Goal: Information Seeking & Learning: Compare options

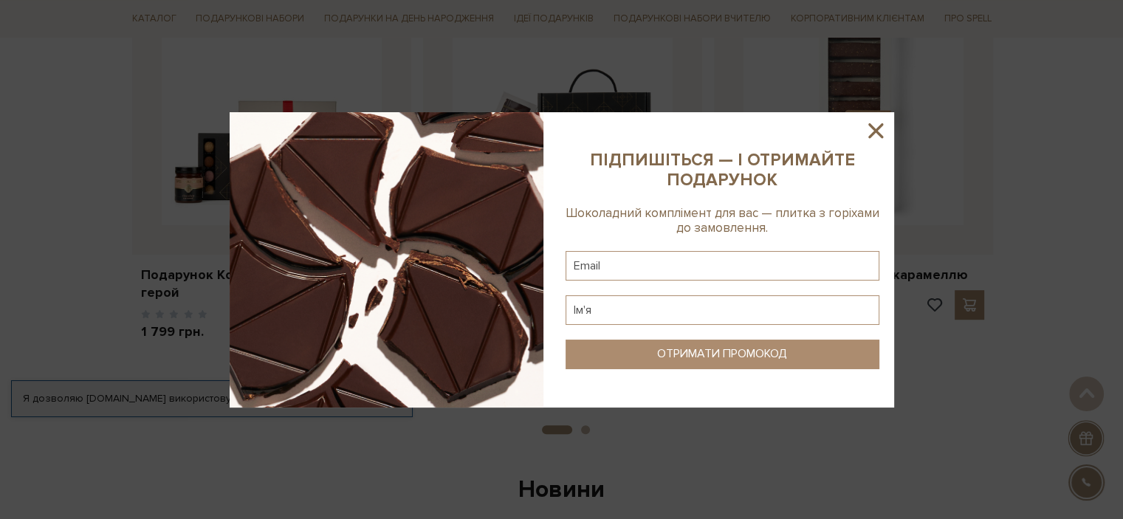
click at [869, 124] on icon at bounding box center [875, 130] width 15 height 15
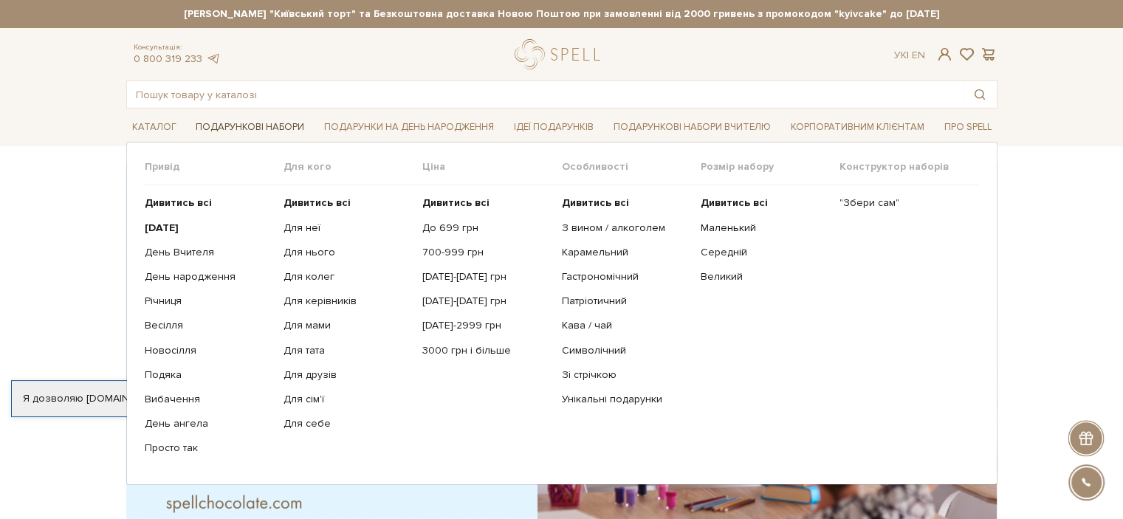
click at [269, 129] on link "Подарункові набори" at bounding box center [250, 127] width 120 height 23
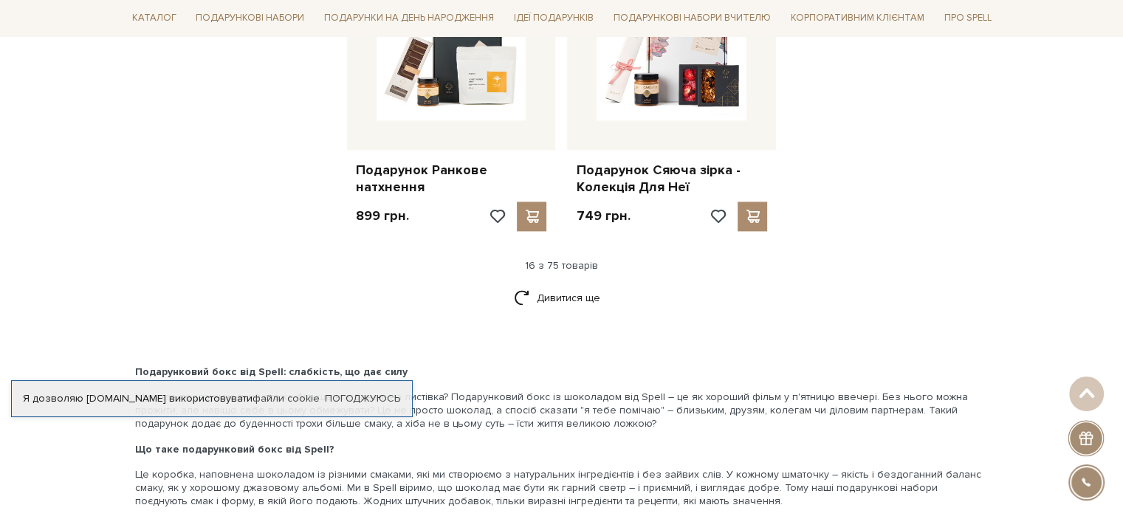
scroll to position [1994, 0]
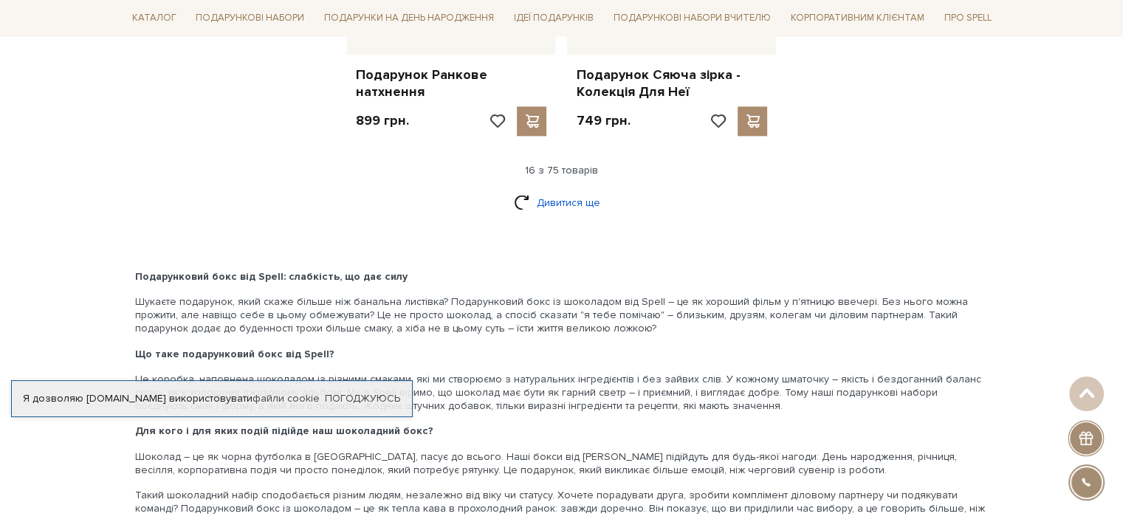
click at [567, 190] on link "Дивитися ще" at bounding box center [562, 203] width 96 height 26
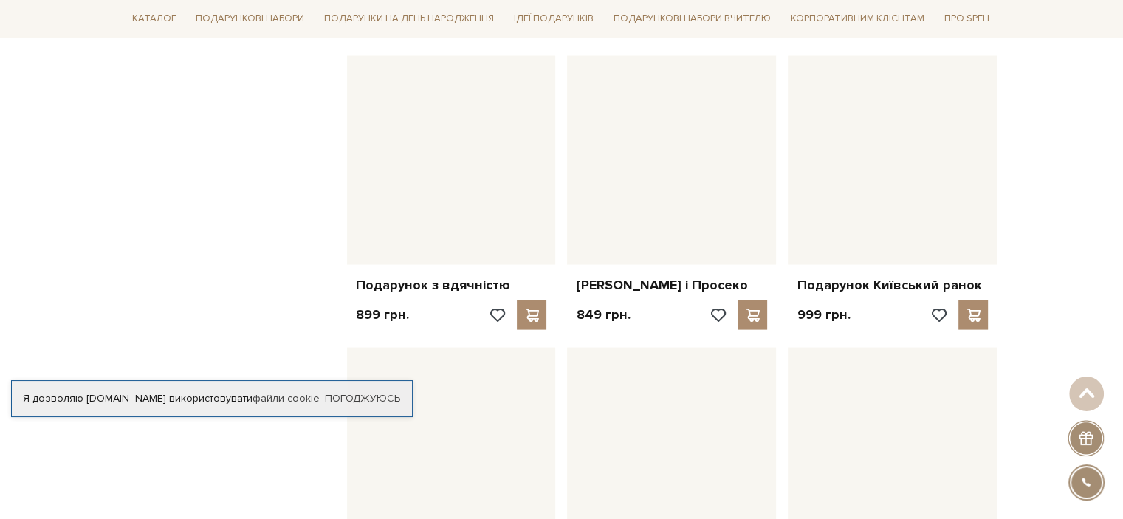
scroll to position [3323, 0]
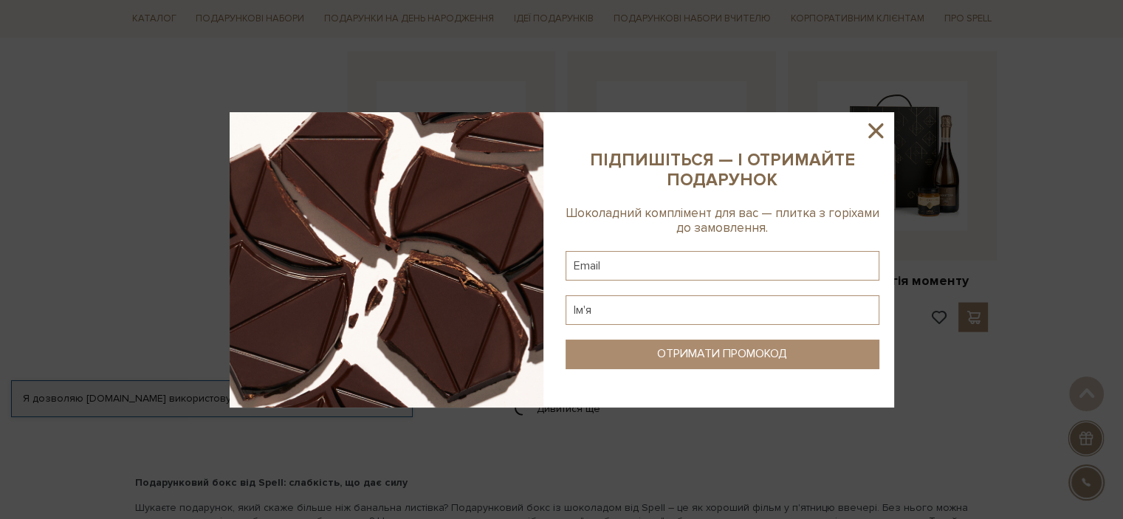
click at [883, 138] on icon at bounding box center [875, 130] width 25 height 25
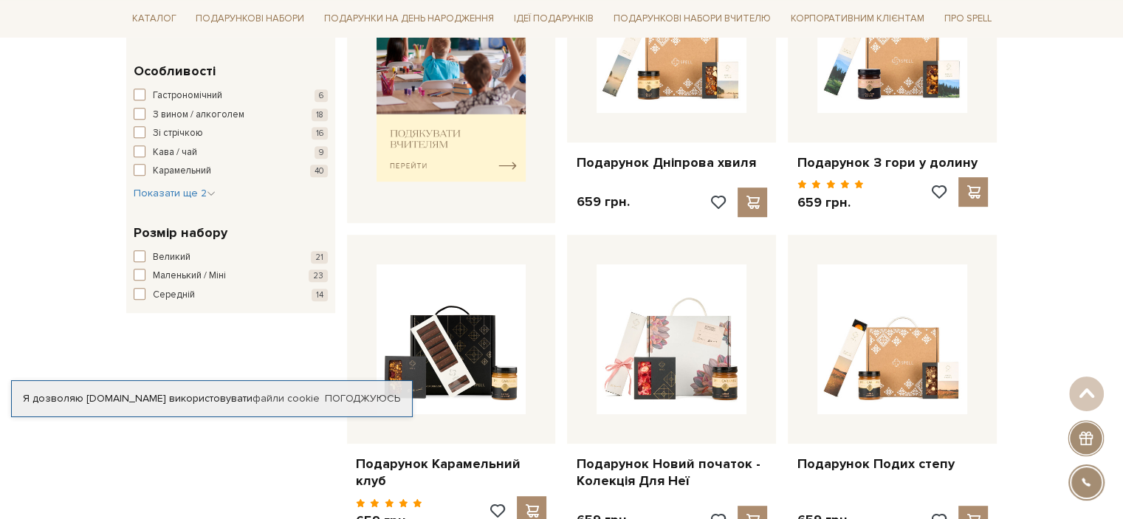
scroll to position [665, 0]
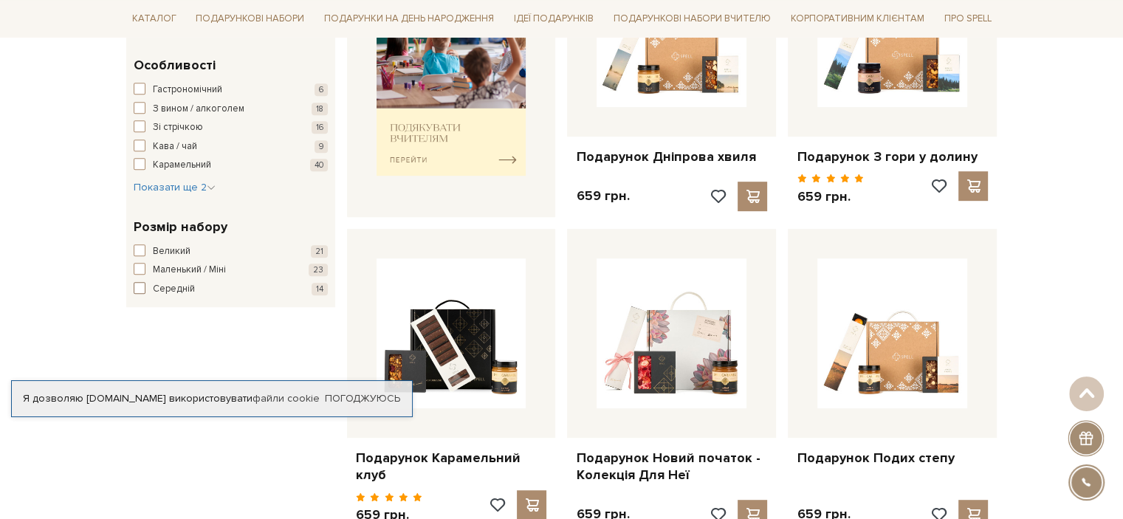
click at [134, 293] on button "Середній 14" at bounding box center [231, 289] width 194 height 15
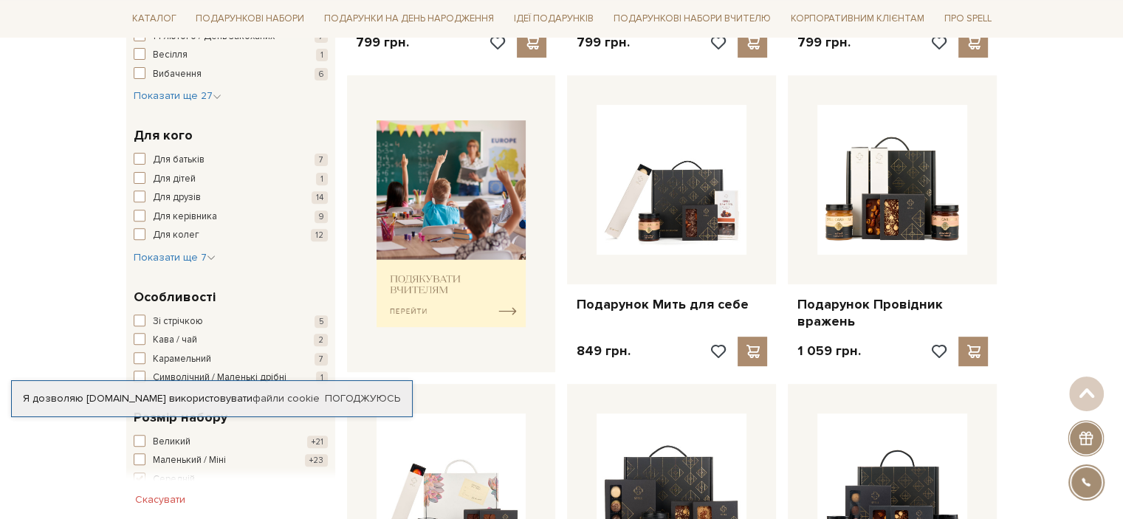
scroll to position [812, 0]
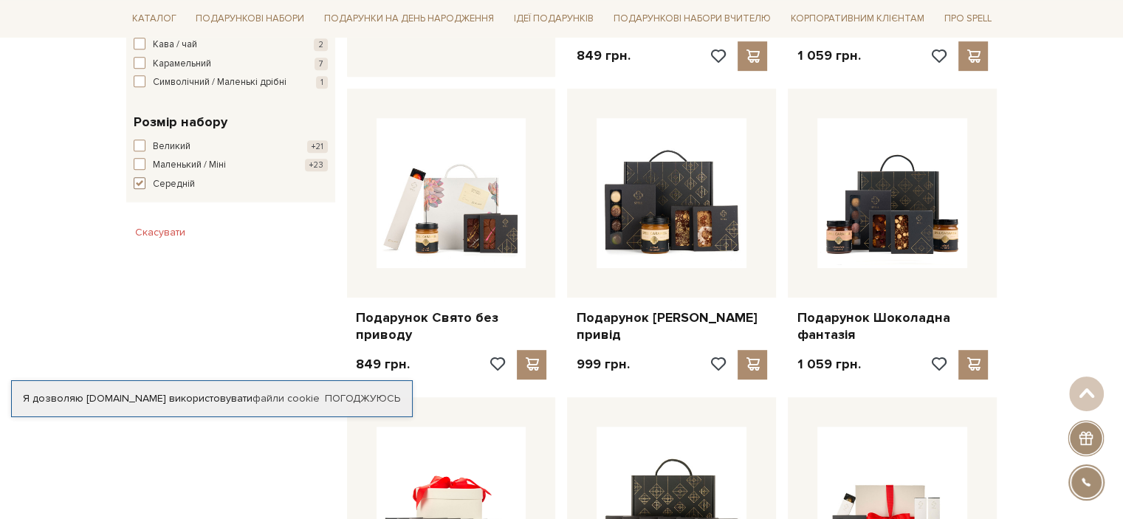
click at [134, 189] on span "button" at bounding box center [140, 183] width 12 height 12
click at [144, 151] on span "button" at bounding box center [140, 146] width 12 height 12
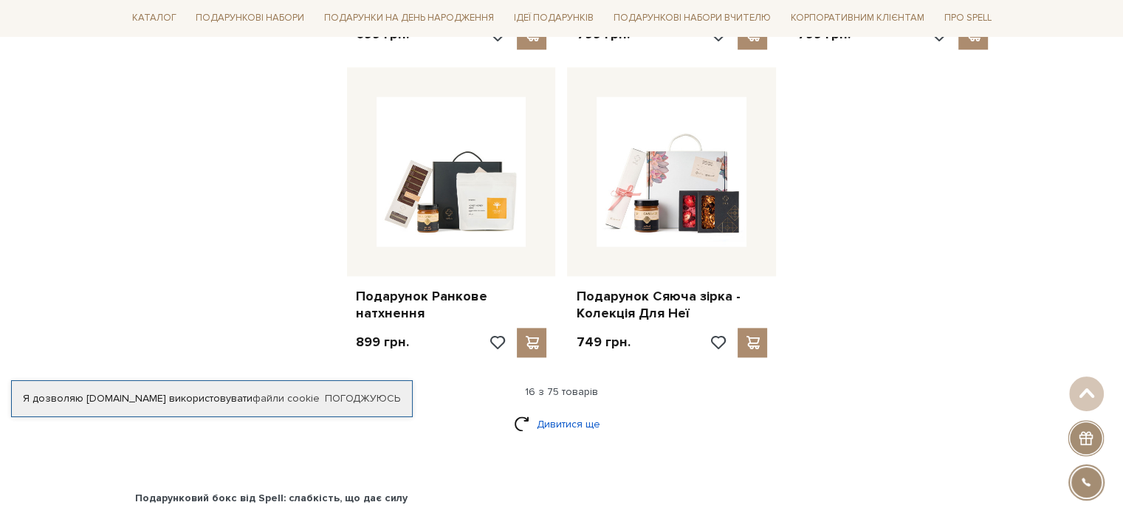
click at [566, 411] on link "Дивитися ще" at bounding box center [562, 424] width 96 height 26
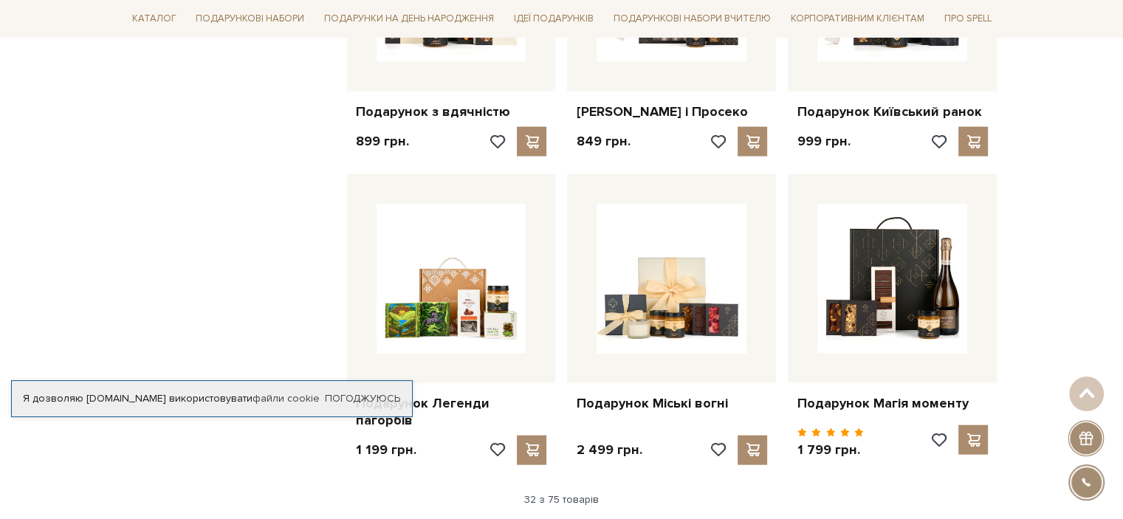
scroll to position [3323, 0]
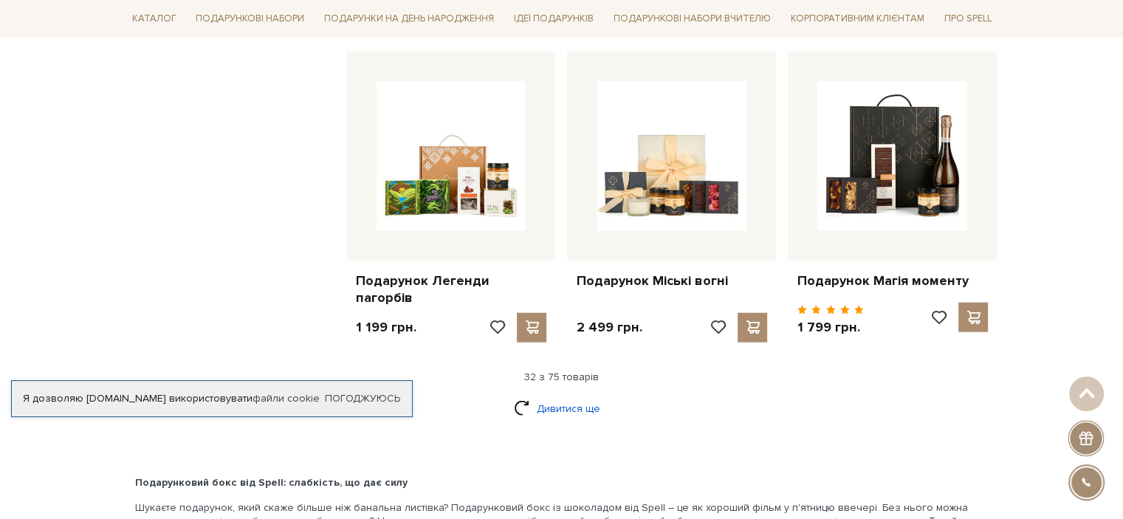
click at [564, 405] on link "Дивитися ще" at bounding box center [562, 409] width 96 height 26
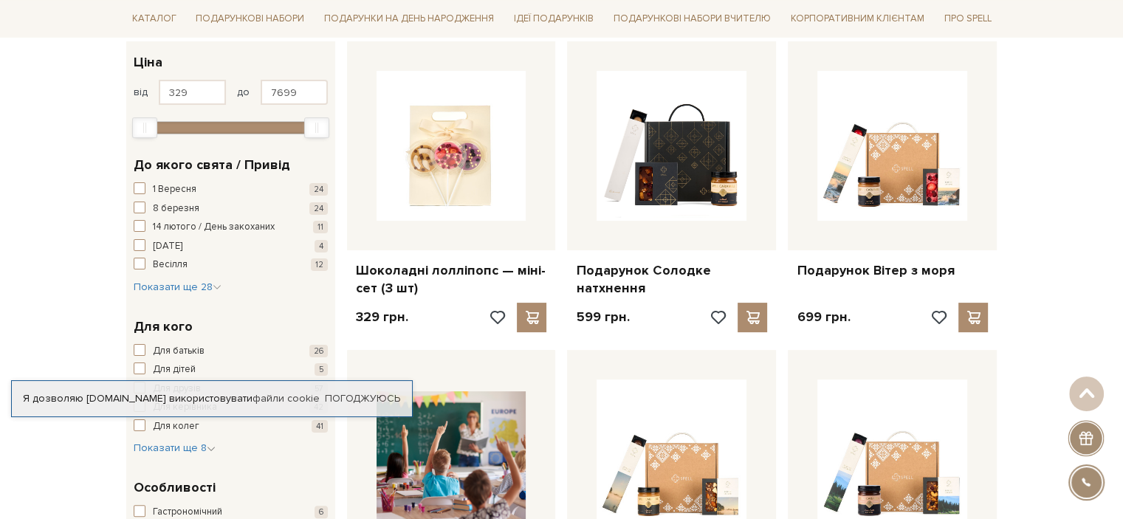
scroll to position [222, 0]
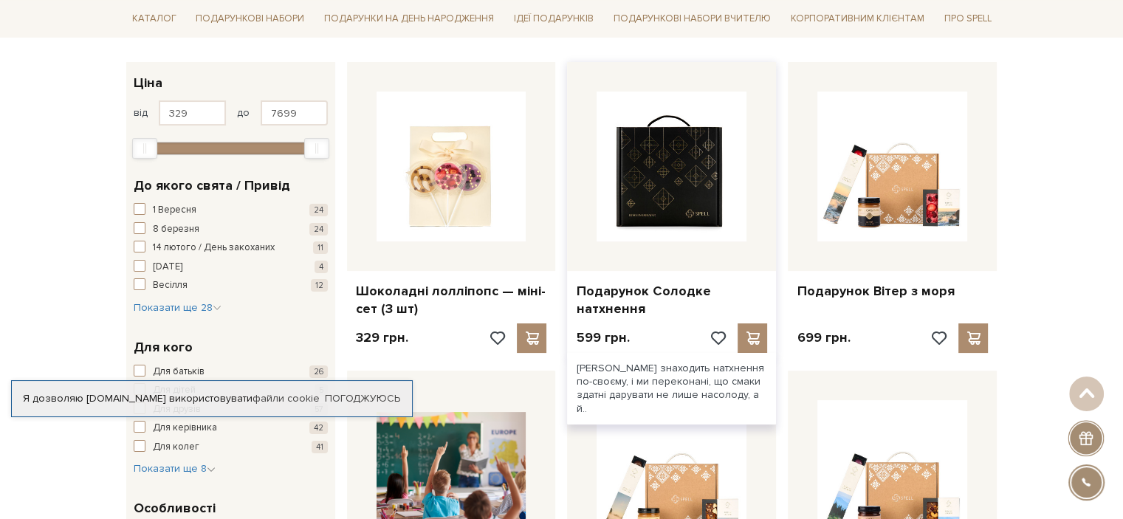
click at [687, 188] on img at bounding box center [672, 167] width 150 height 150
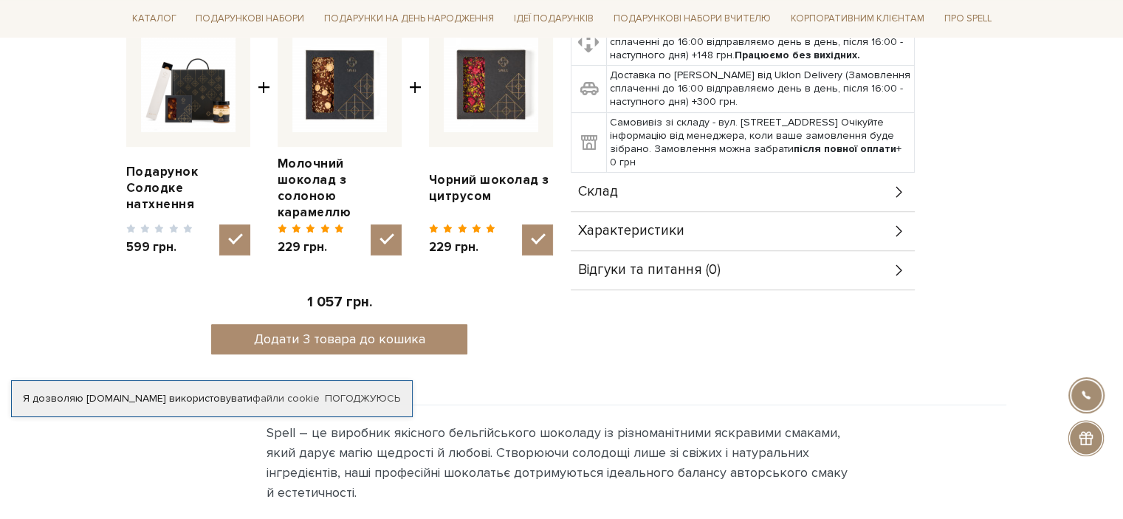
scroll to position [295, 0]
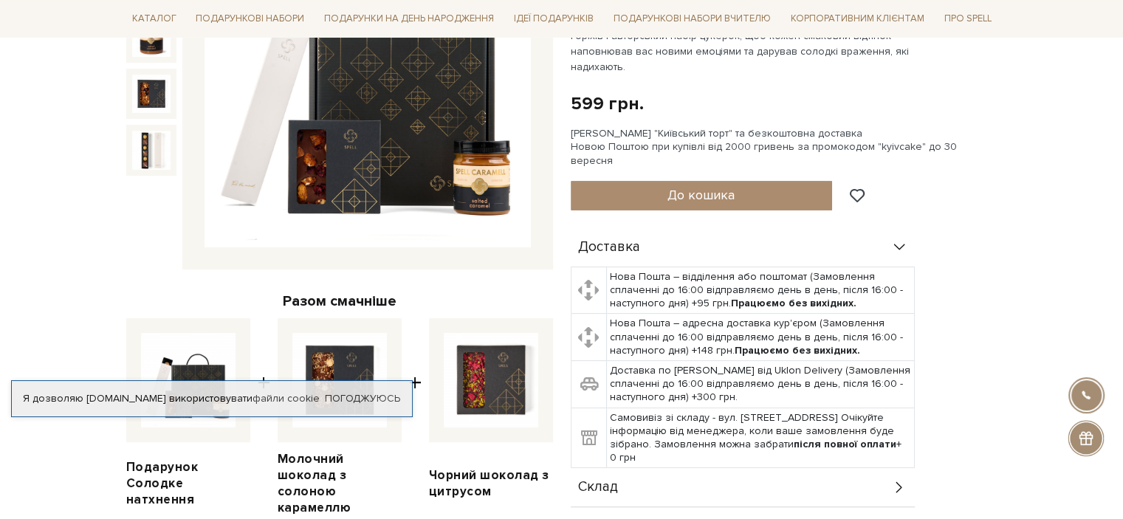
click at [895, 239] on icon at bounding box center [899, 247] width 16 height 16
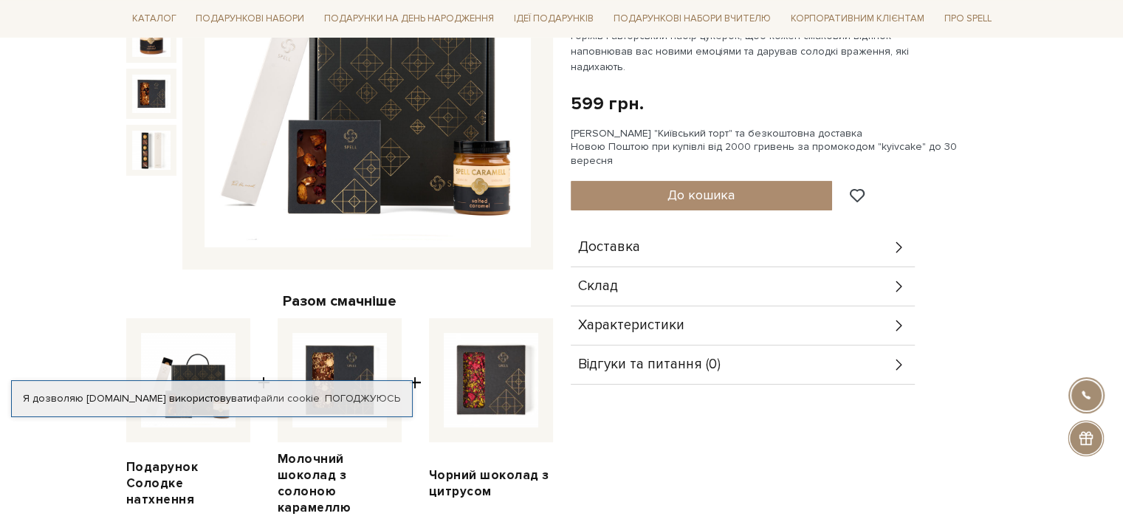
click at [895, 239] on icon at bounding box center [899, 247] width 16 height 16
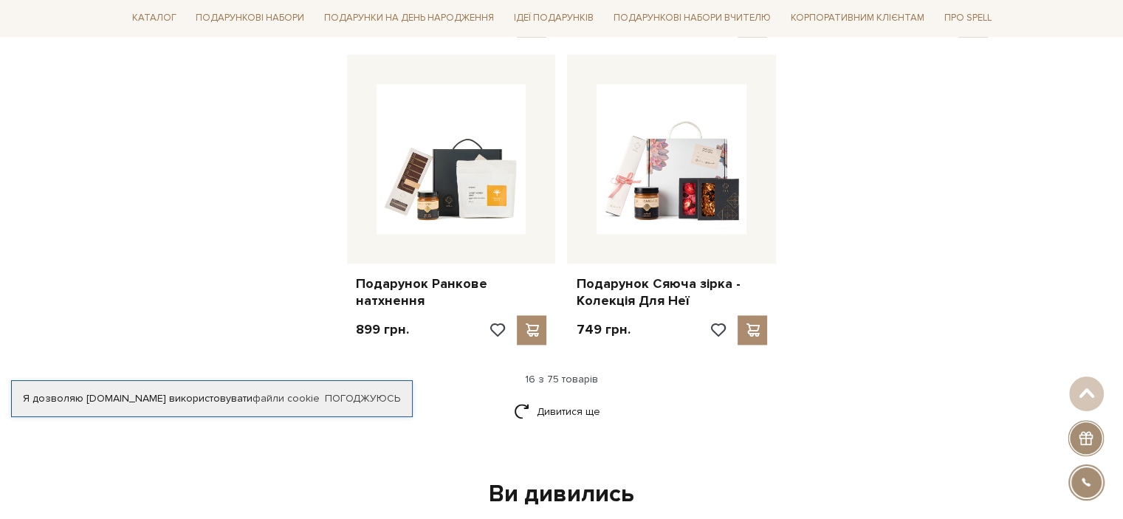
scroll to position [1859, 0]
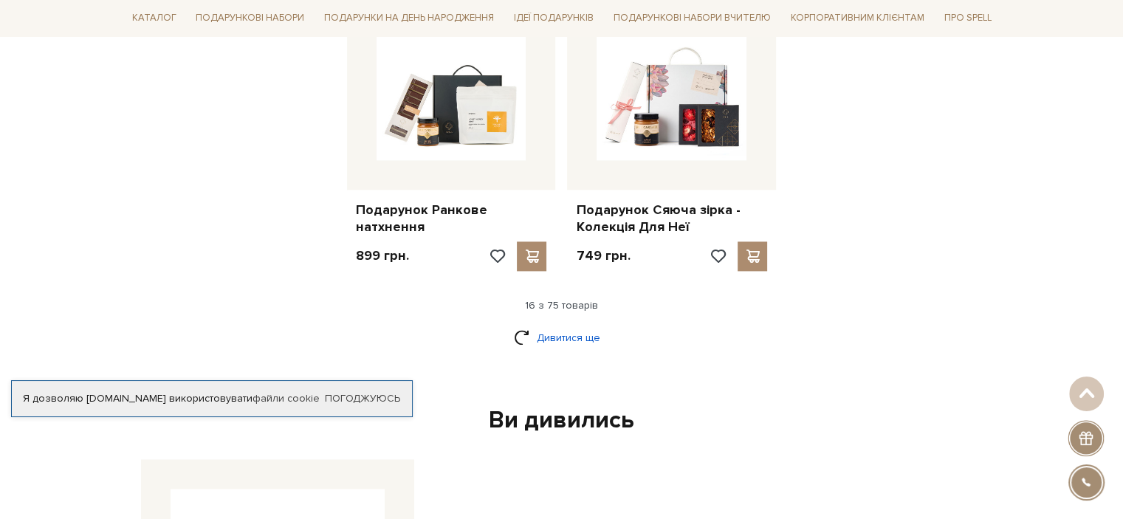
click at [555, 325] on link "Дивитися ще" at bounding box center [562, 338] width 96 height 26
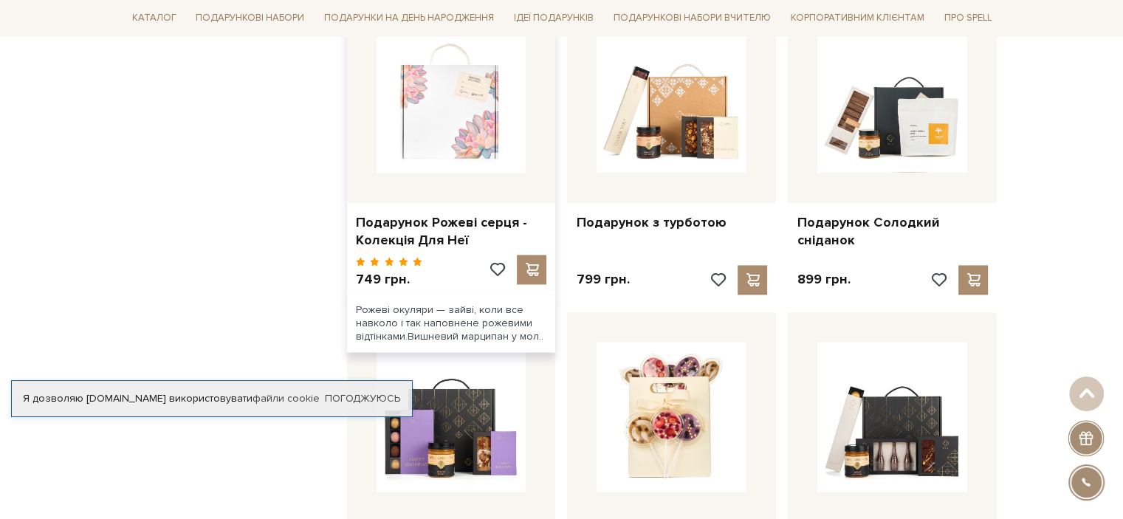
scroll to position [2080, 0]
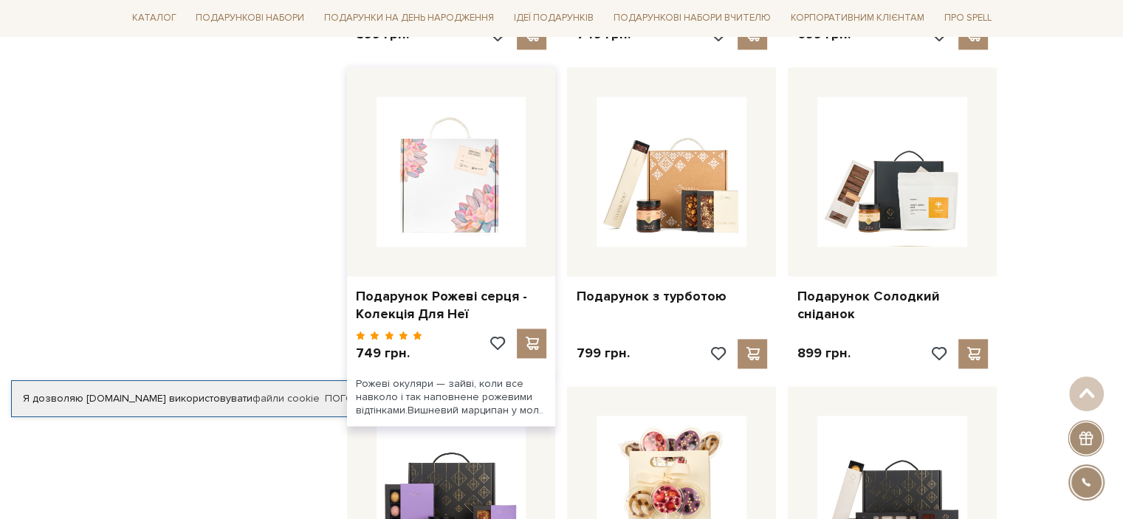
click at [487, 118] on img at bounding box center [452, 172] width 150 height 150
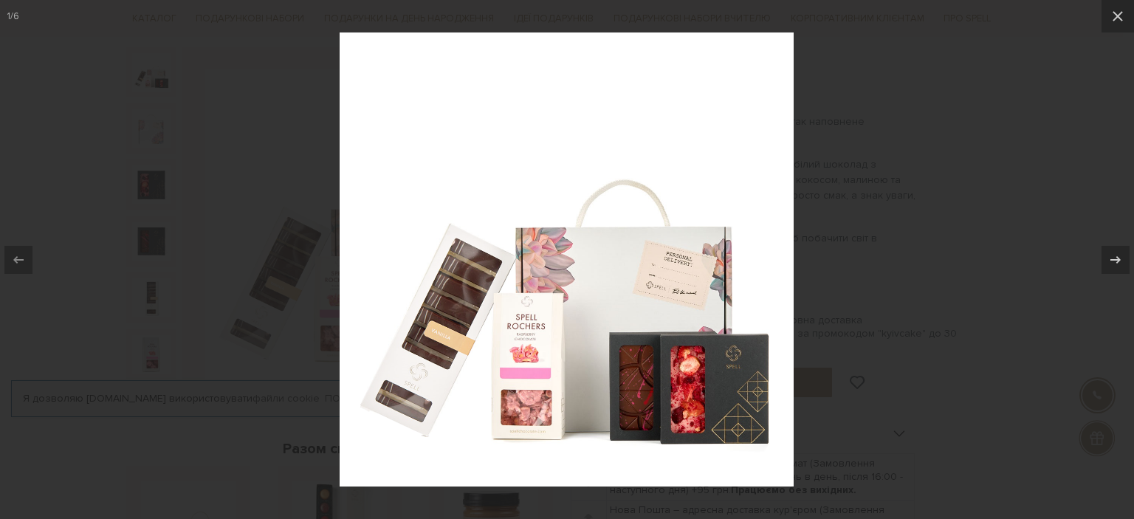
click at [523, 416] on img at bounding box center [567, 259] width 454 height 454
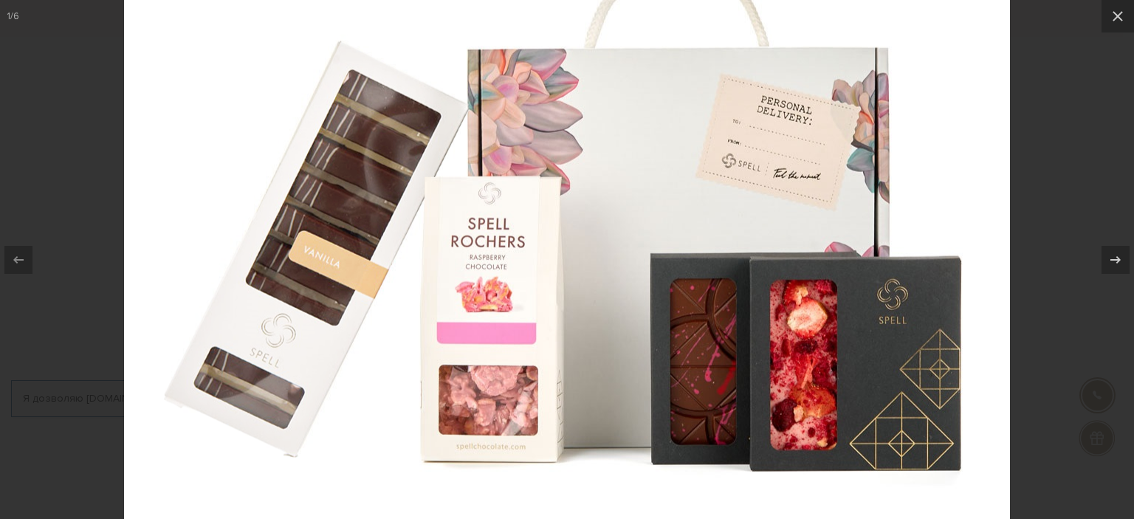
click at [523, 416] on img at bounding box center [567, 111] width 886 height 886
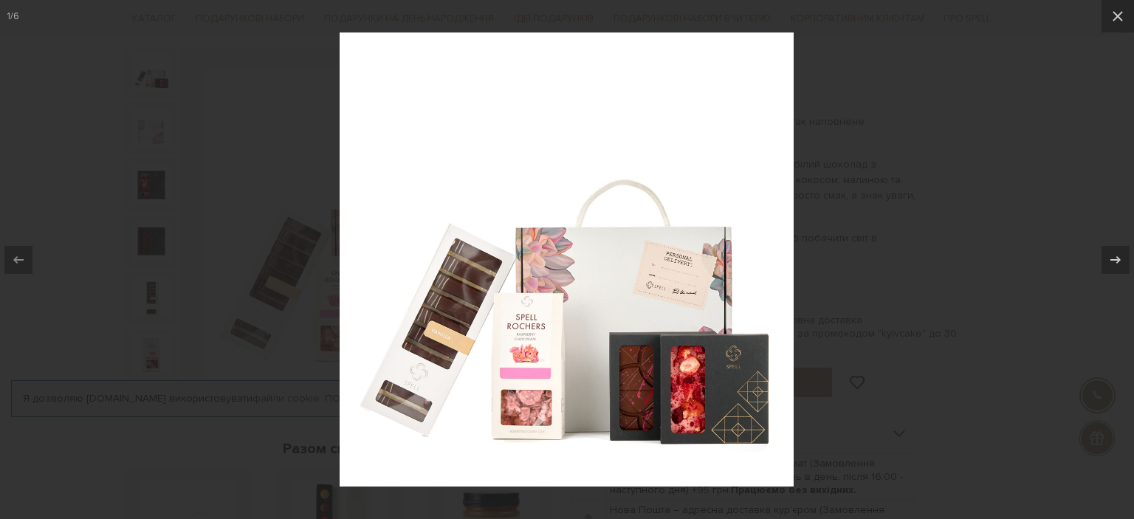
click at [915, 329] on div at bounding box center [567, 259] width 1134 height 519
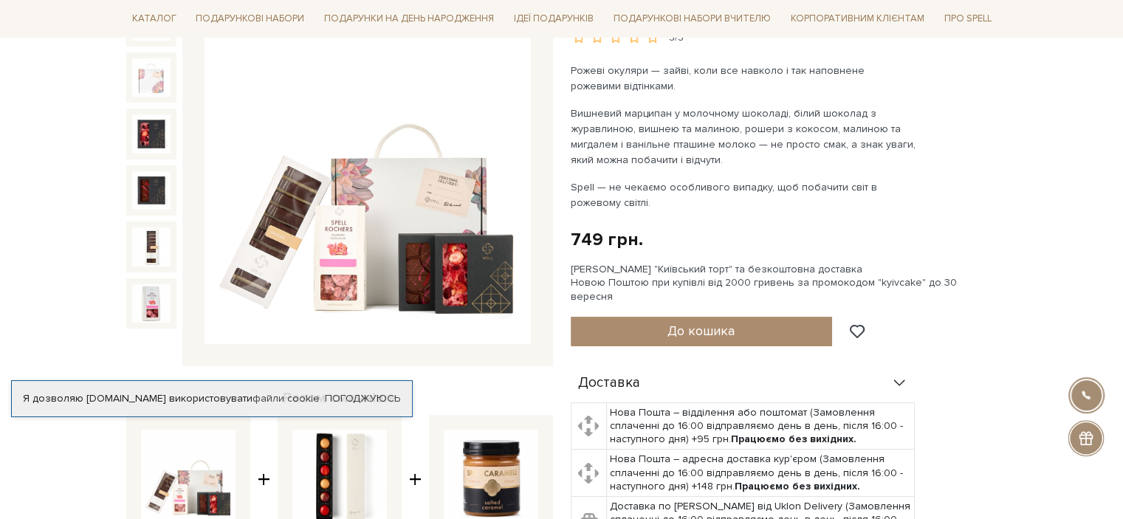
scroll to position [222, 0]
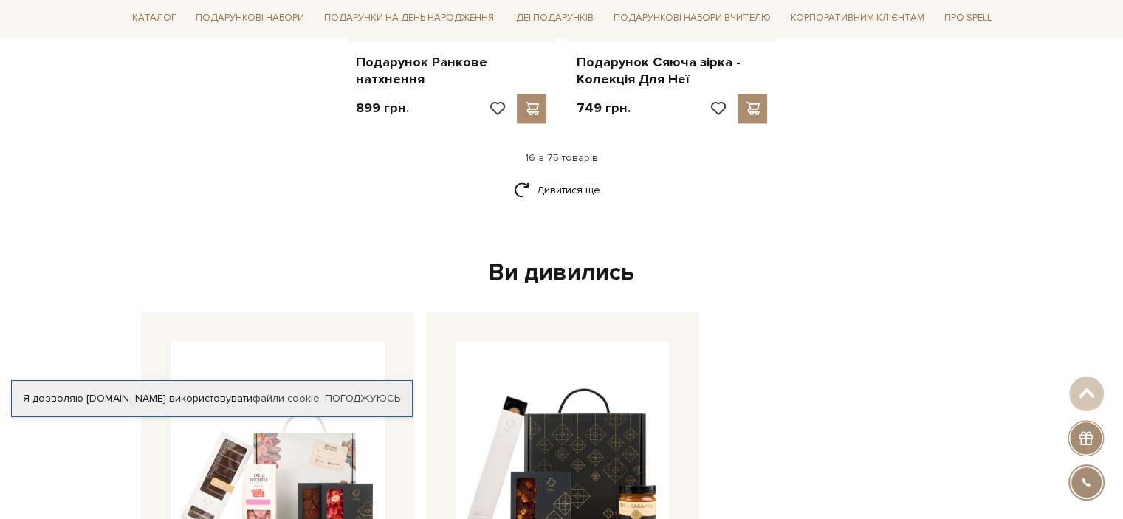
drag, startPoint x: 566, startPoint y: 179, endPoint x: 819, endPoint y: 218, distance: 256.2
click at [564, 180] on link "Дивитися ще" at bounding box center [562, 190] width 96 height 26
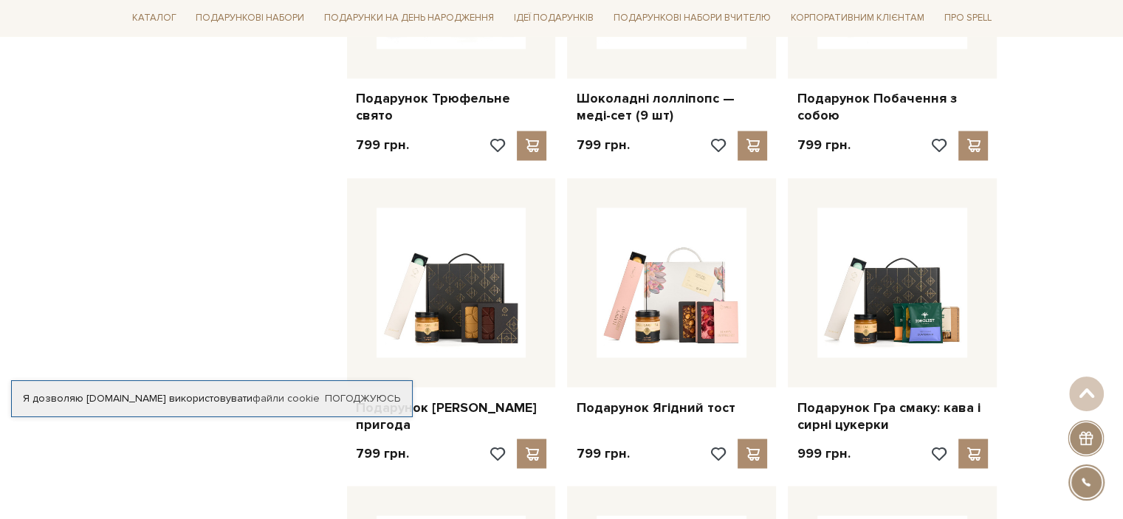
scroll to position [2450, 0]
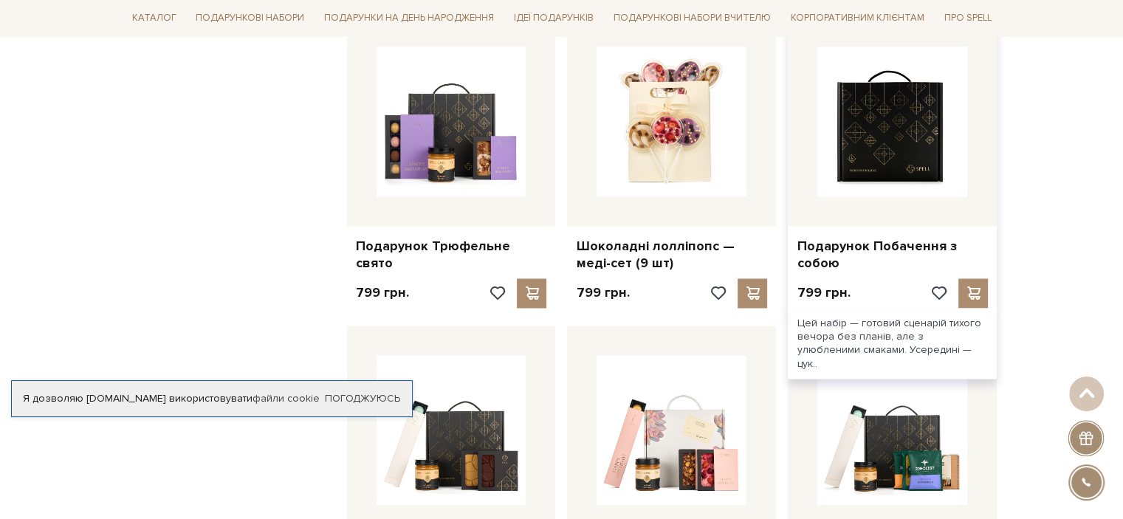
click at [931, 134] on img at bounding box center [893, 122] width 150 height 150
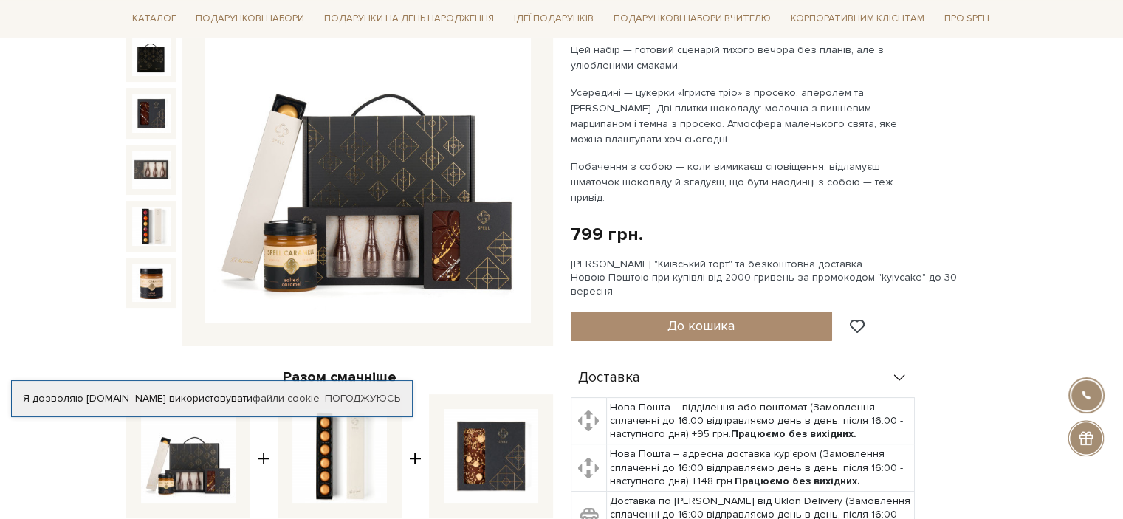
scroll to position [295, 0]
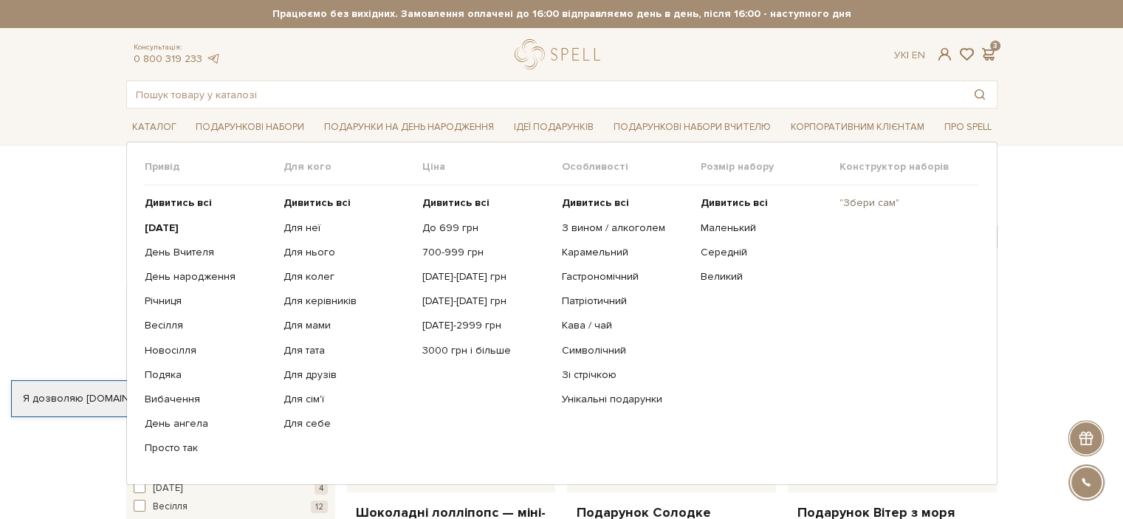
click at [870, 200] on link ""Збери сам"" at bounding box center [904, 202] width 128 height 13
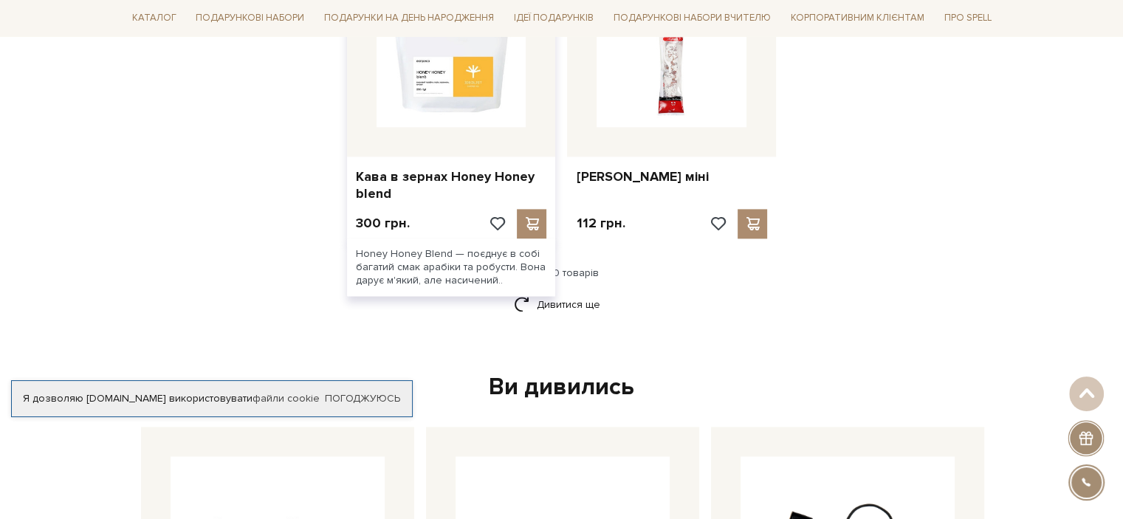
scroll to position [2068, 0]
